Goal: Task Accomplishment & Management: Use online tool/utility

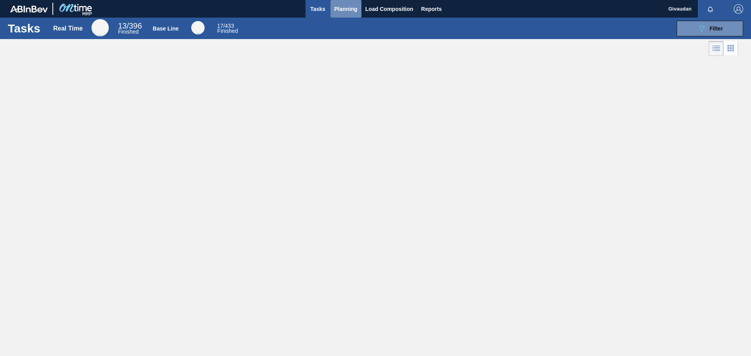
click at [348, 11] on span "Planning" at bounding box center [345, 8] width 23 height 9
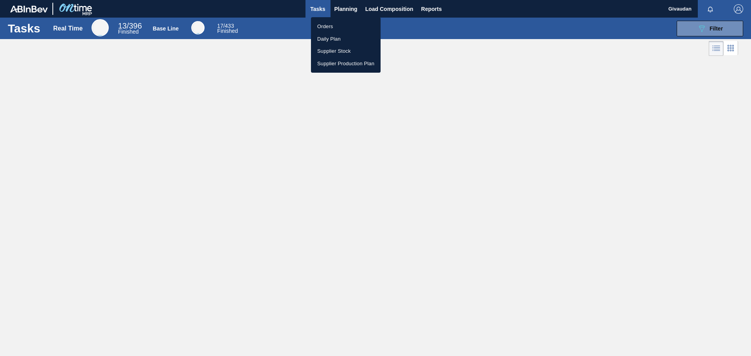
click at [335, 26] on li "Orders" at bounding box center [346, 26] width 70 height 13
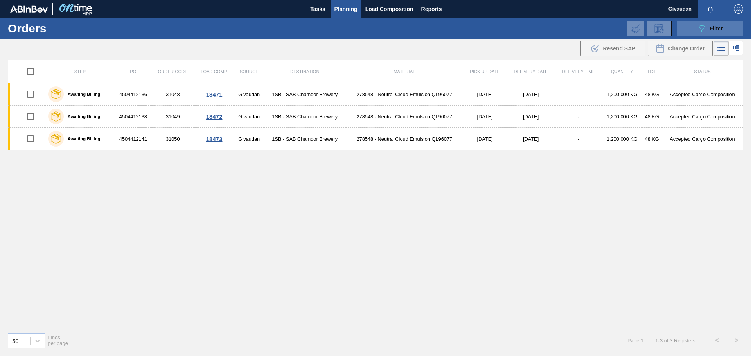
click at [717, 25] on span "Filter" at bounding box center [716, 28] width 13 height 6
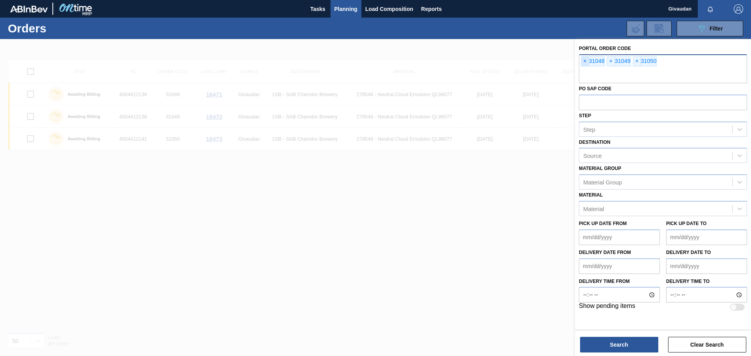
click at [586, 61] on span "×" at bounding box center [584, 61] width 7 height 9
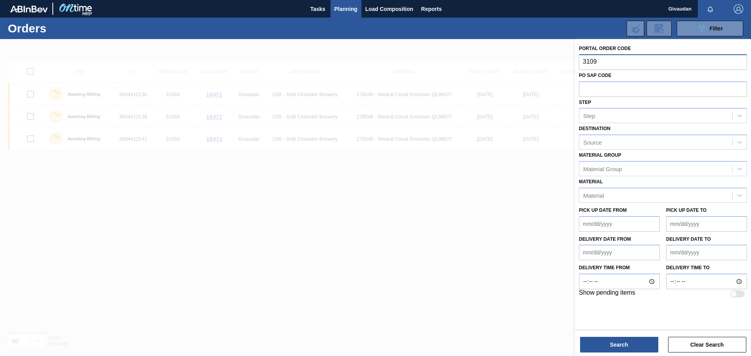
type input "31095"
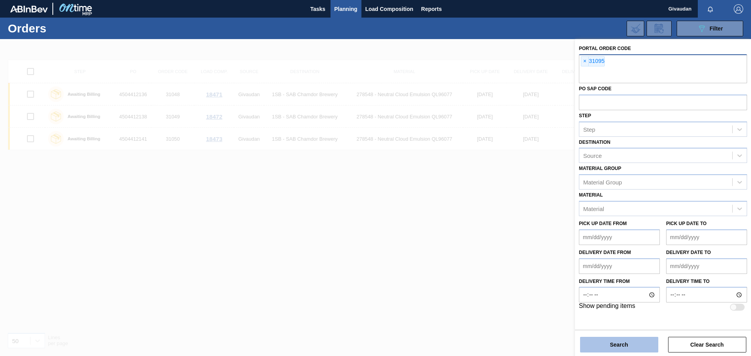
click at [626, 343] on button "Search" at bounding box center [619, 345] width 78 height 16
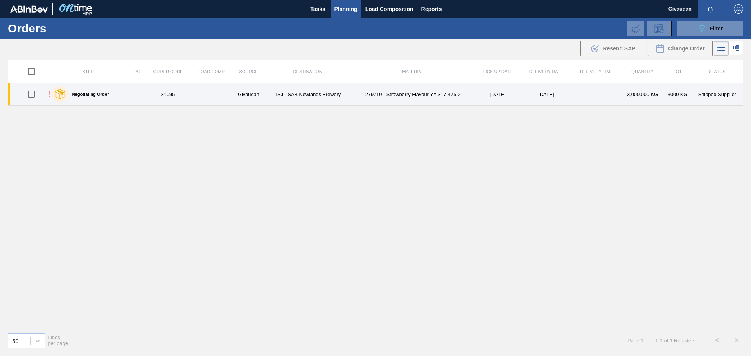
click at [420, 93] on td "279710 - Strawberry Flavour YY-317-475-2" at bounding box center [413, 94] width 124 height 22
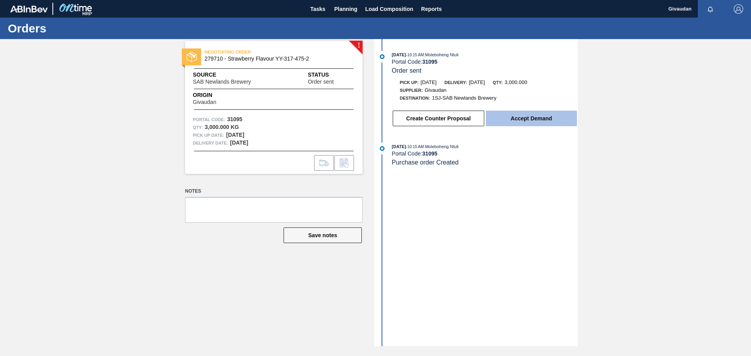
click at [532, 113] on button "Accept Demand" at bounding box center [531, 119] width 91 height 16
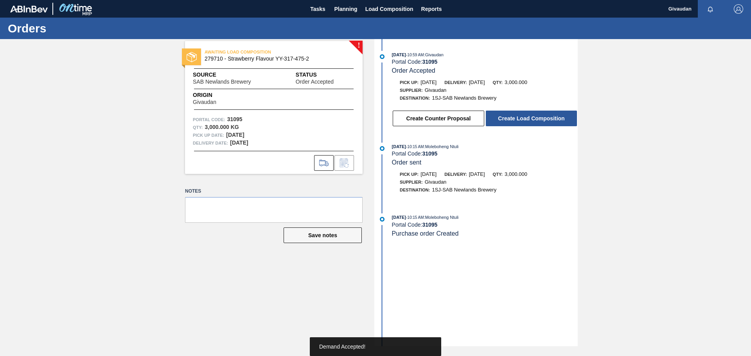
click at [532, 113] on button "Create Load Composition" at bounding box center [531, 119] width 91 height 16
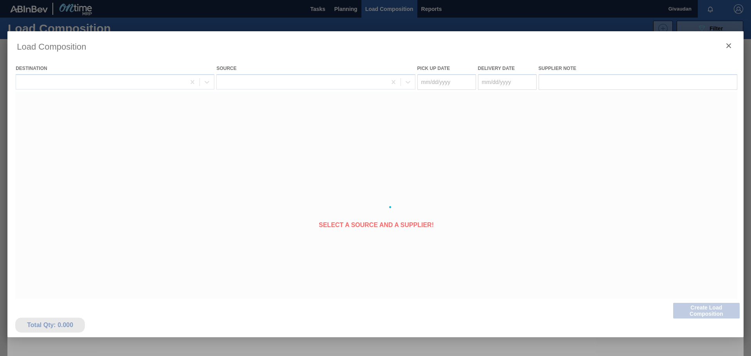
type Date "[DATE]"
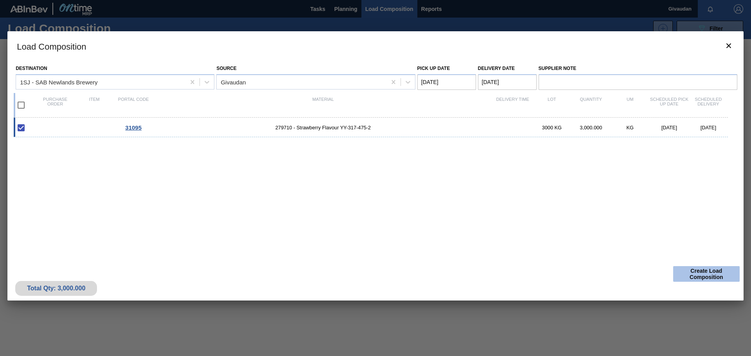
click at [717, 277] on button "Create Load Composition" at bounding box center [706, 274] width 66 height 16
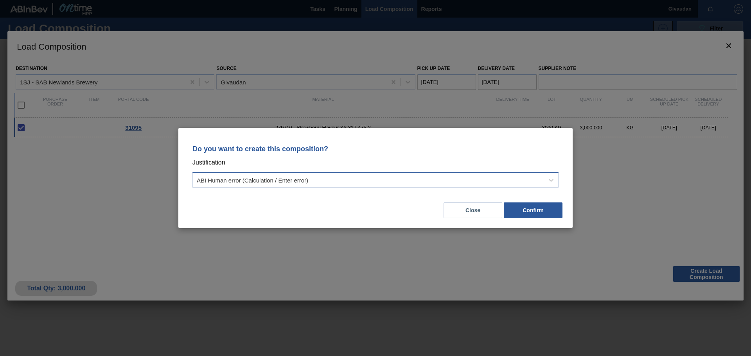
click at [471, 176] on div "ABI Human error (Calculation / Enter error)" at bounding box center [368, 180] width 351 height 11
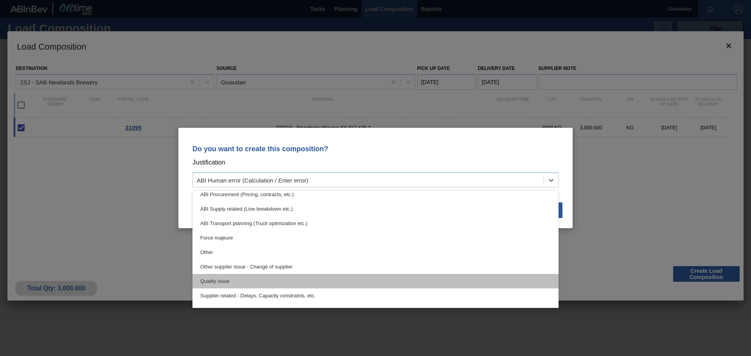
scroll to position [146, 0]
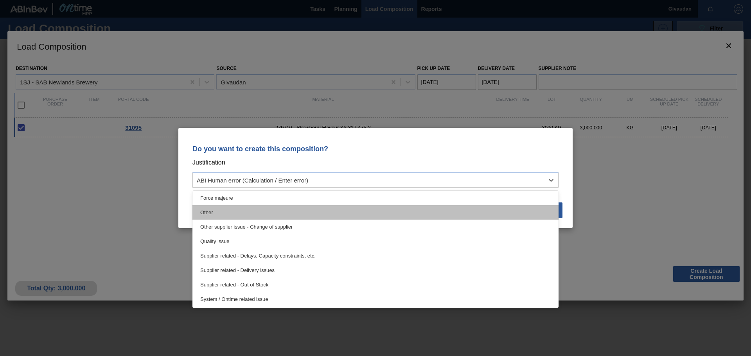
click at [289, 209] on div "Other" at bounding box center [375, 212] width 366 height 14
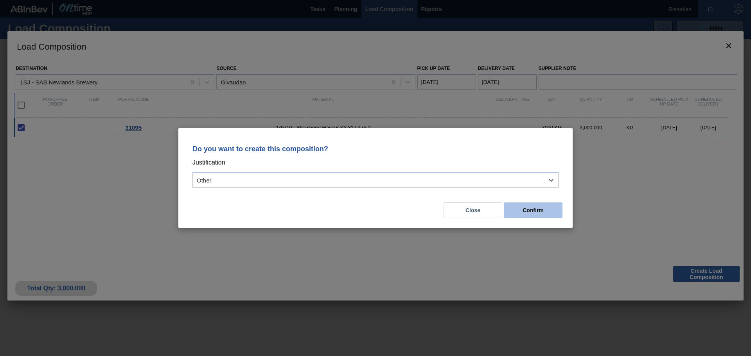
click at [514, 208] on button "Confirm" at bounding box center [533, 211] width 59 height 16
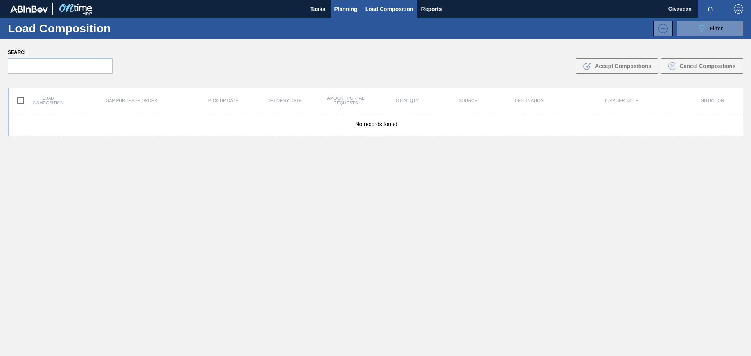
click at [356, 14] on button "Planning" at bounding box center [346, 9] width 31 height 18
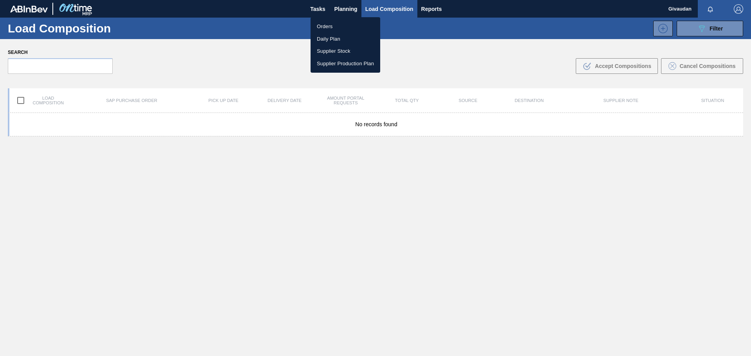
click at [342, 24] on li "Orders" at bounding box center [346, 26] width 70 height 13
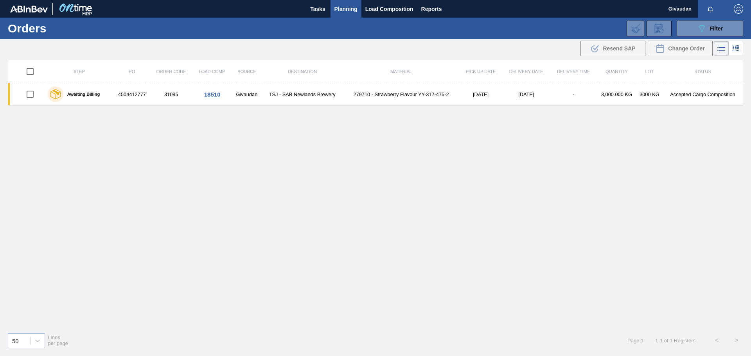
click at [347, 178] on div "Step PO Order Code Load Comp. Source Destination Material Pick up Date Delivery…" at bounding box center [375, 193] width 735 height 266
